Goal: Find specific page/section: Find specific page/section

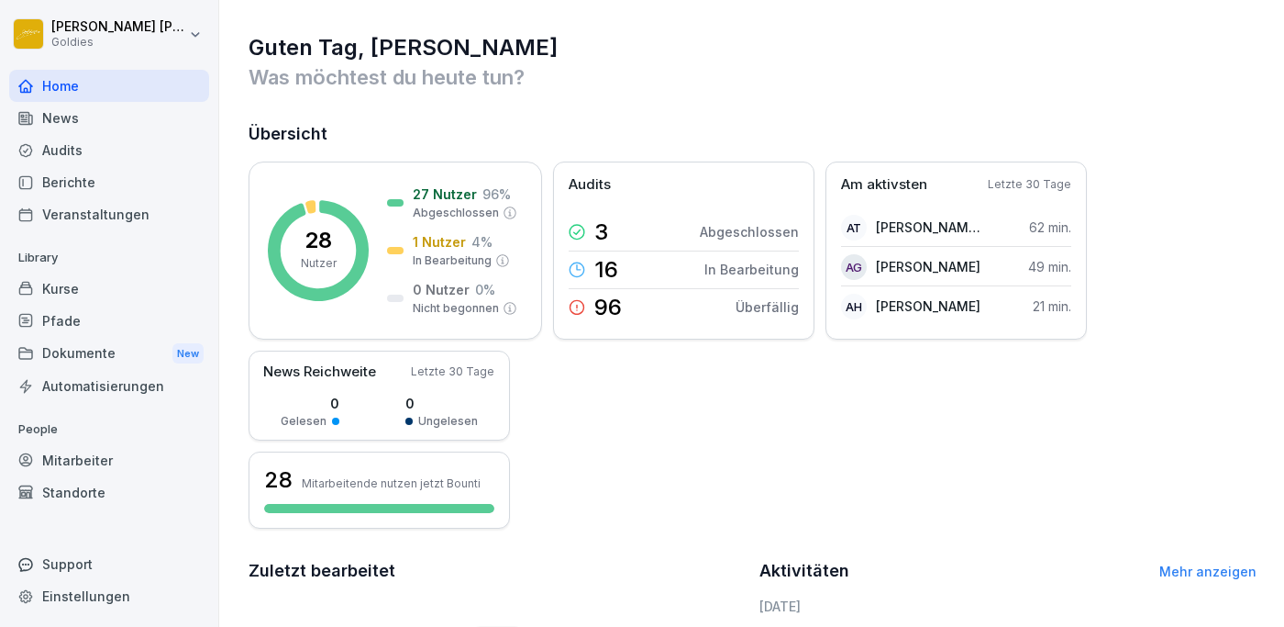
click at [56, 149] on div "Audits" at bounding box center [109, 150] width 200 height 32
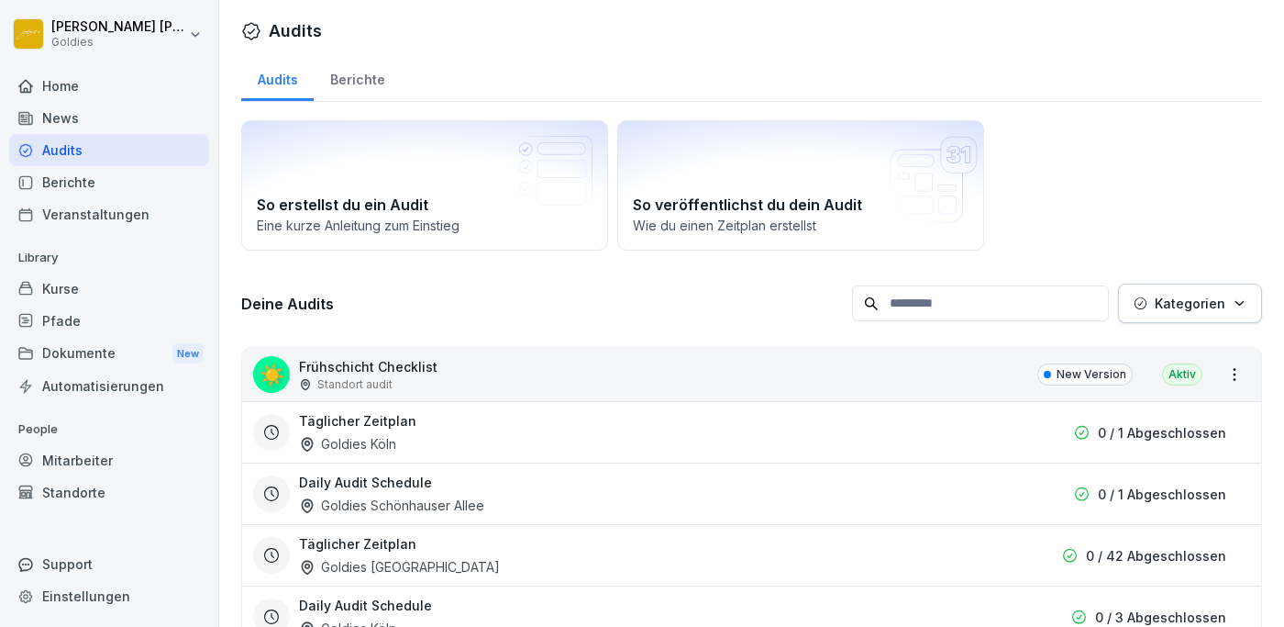
click at [353, 80] on div "Berichte" at bounding box center [357, 77] width 87 height 47
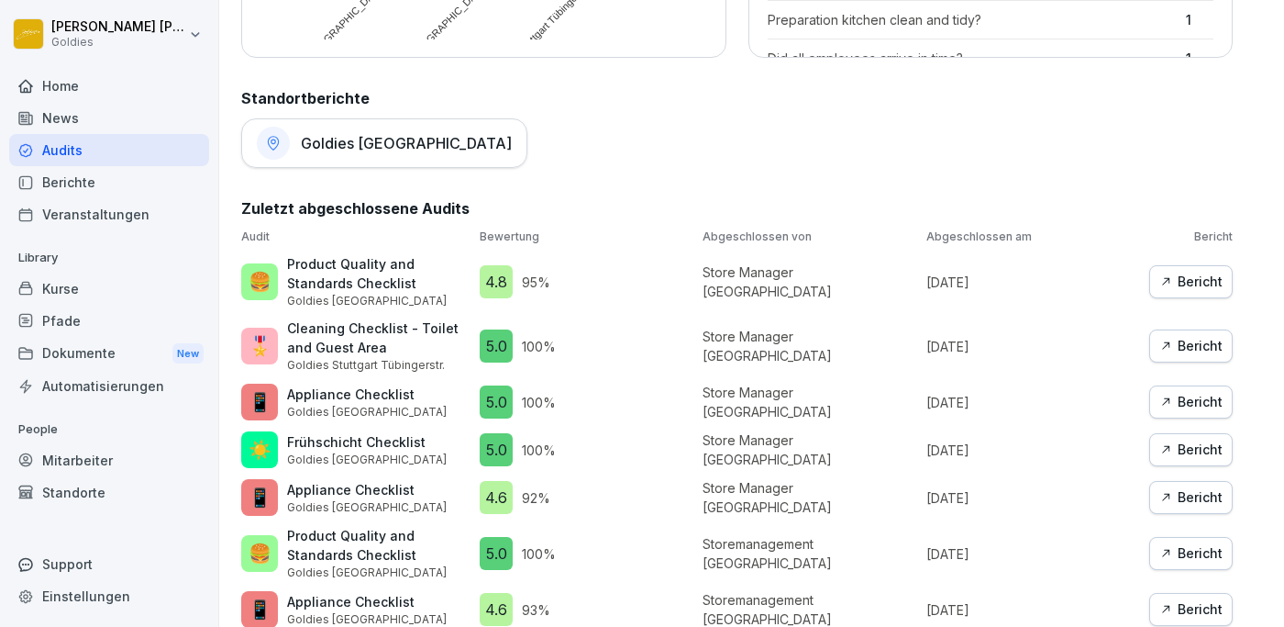
scroll to position [863, 0]
click at [74, 180] on div "Berichte" at bounding box center [109, 182] width 200 height 32
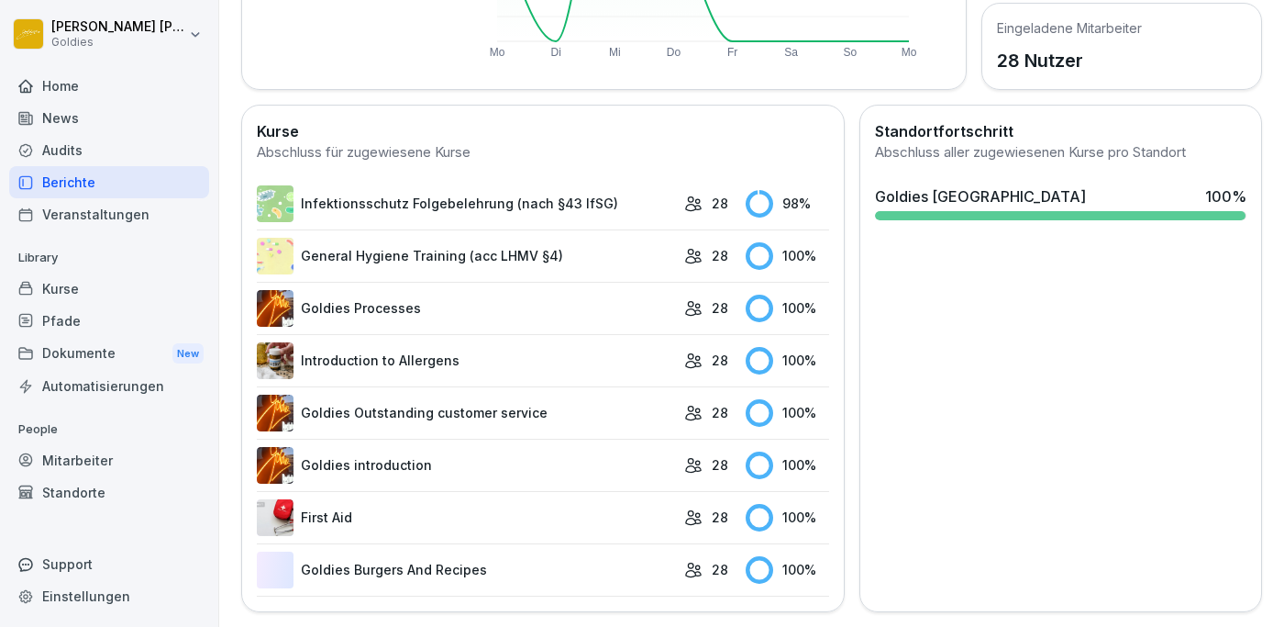
scroll to position [427, 0]
click at [62, 150] on div "Audits" at bounding box center [109, 150] width 200 height 32
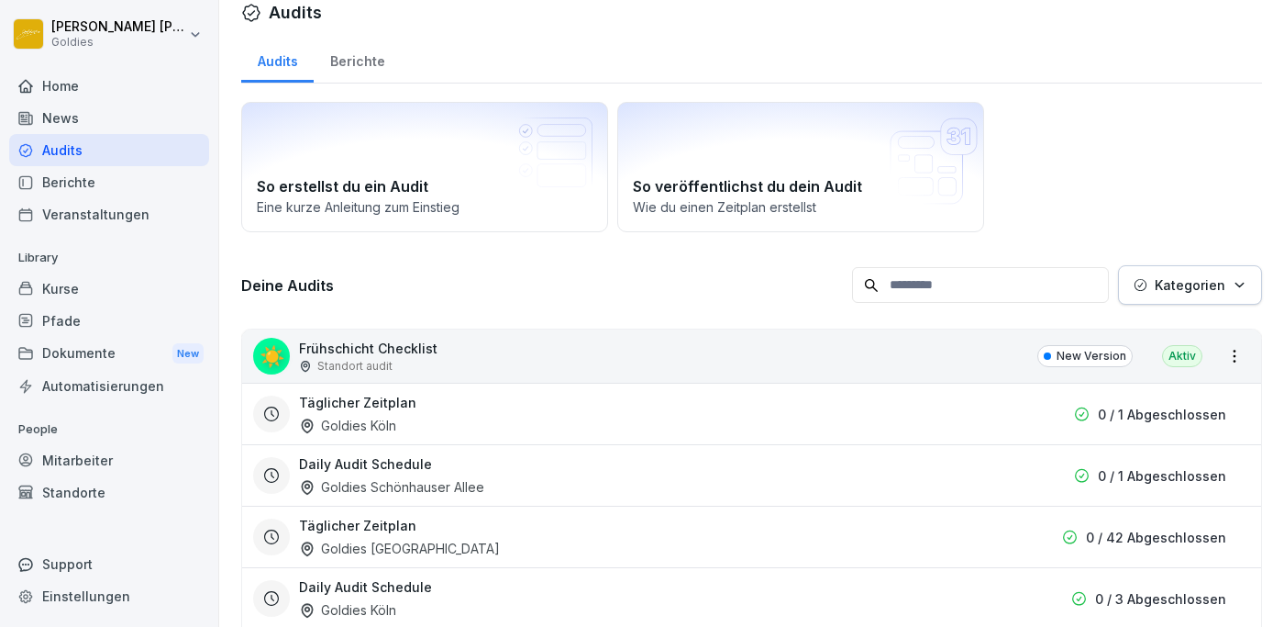
click at [350, 62] on div "Berichte" at bounding box center [357, 59] width 87 height 47
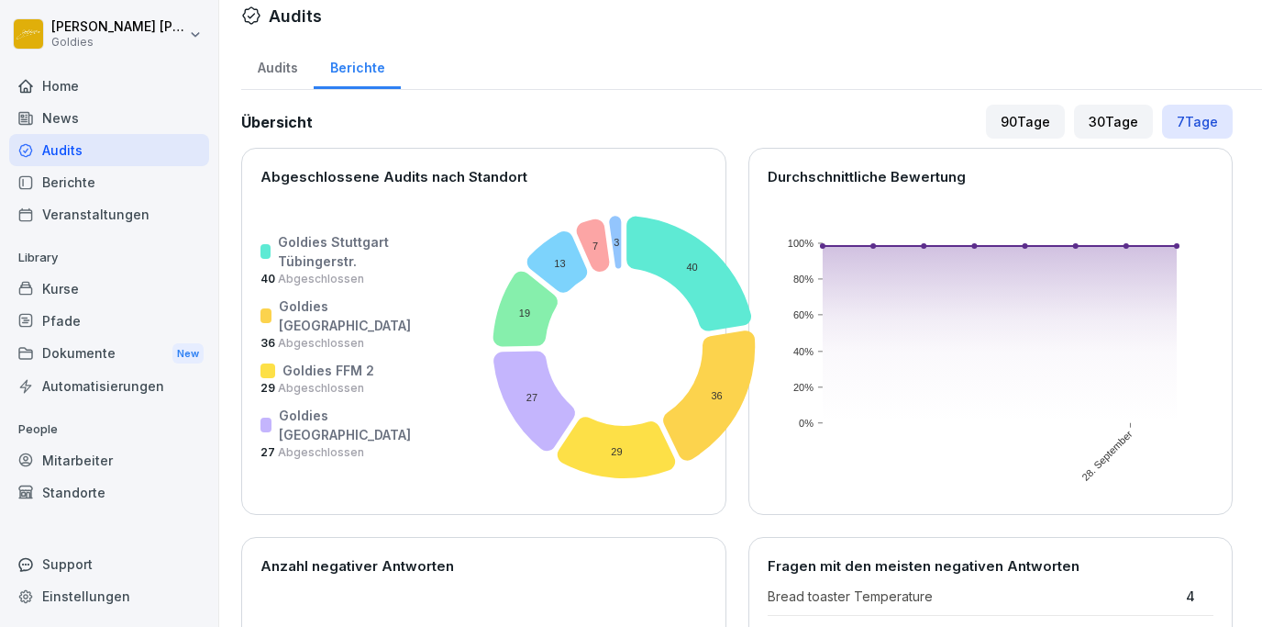
click at [1119, 119] on div "30 Tage" at bounding box center [1113, 122] width 79 height 34
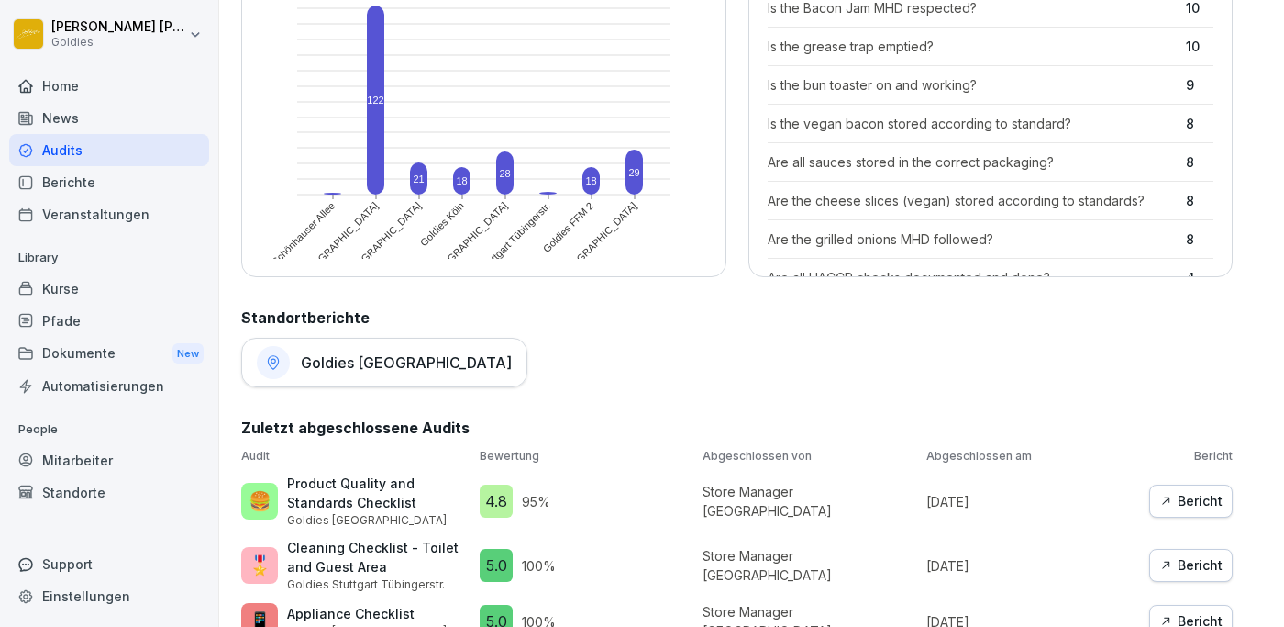
scroll to position [644, 0]
click at [393, 359] on h1 "Goldies [GEOGRAPHIC_DATA]" at bounding box center [406, 363] width 211 height 18
